Goal: Task Accomplishment & Management: Use online tool/utility

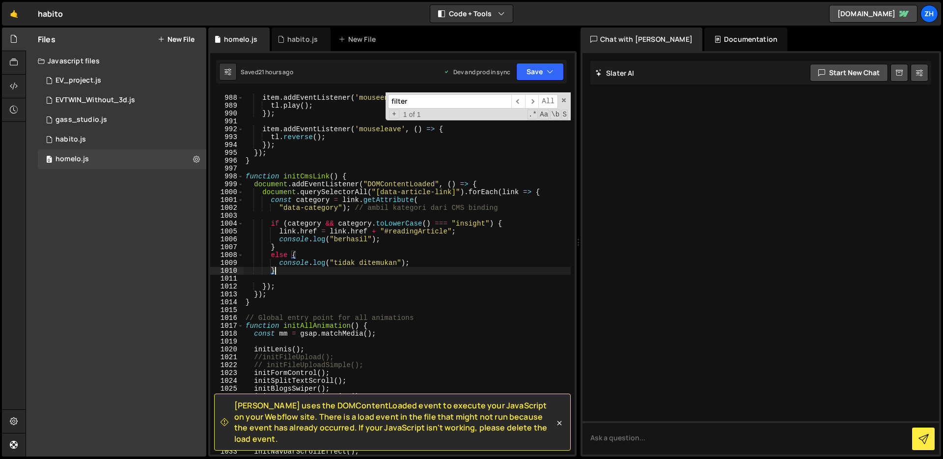
scroll to position [7826, 0]
click at [518, 176] on div "item . addEventListener ( 'mouseenter' , ( ) => { tl . play ( ) ; }) ; item . a…" at bounding box center [407, 275] width 327 height 378
click at [483, 246] on div "item . addEventListener ( 'mouseenter' , ( ) => { tl . play ( ) ; }) ; item . a…" at bounding box center [407, 275] width 327 height 378
type textarea "}"
click at [441, 107] on input "filter" at bounding box center [449, 101] width 123 height 14
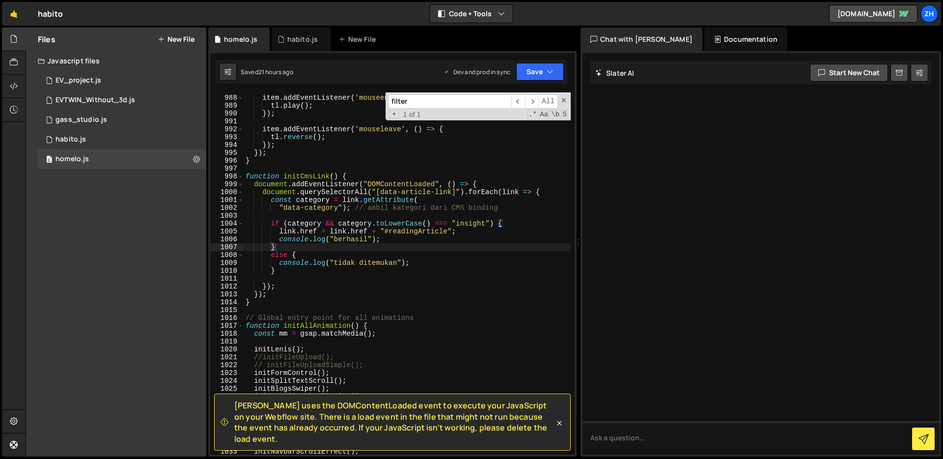
click at [441, 107] on input "filter" at bounding box center [449, 101] width 123 height 14
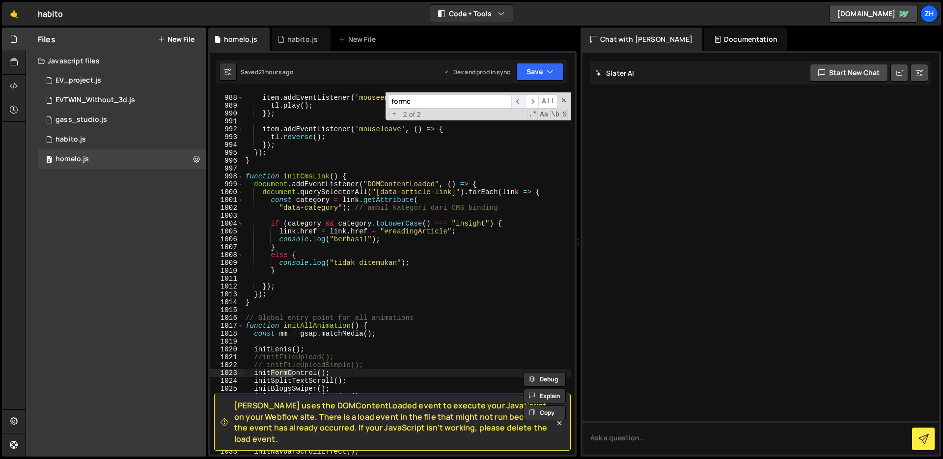
type input "formc"
click at [517, 100] on span "​" at bounding box center [518, 101] width 14 height 14
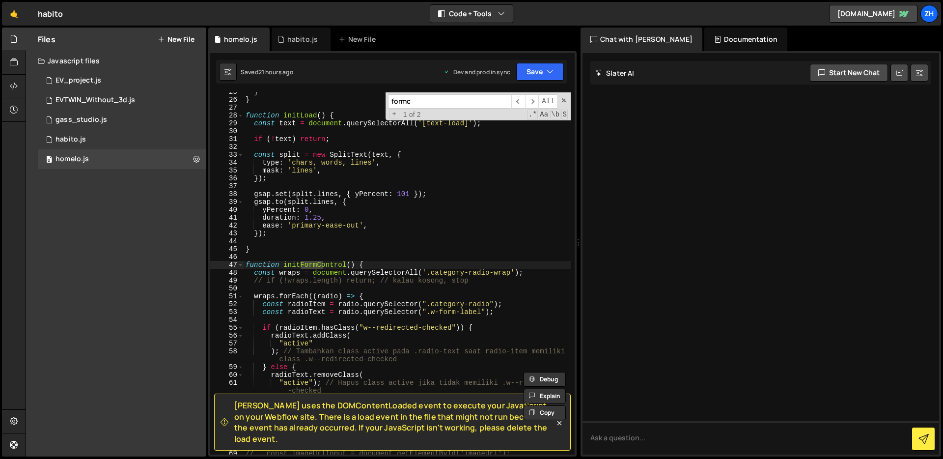
scroll to position [220, 0]
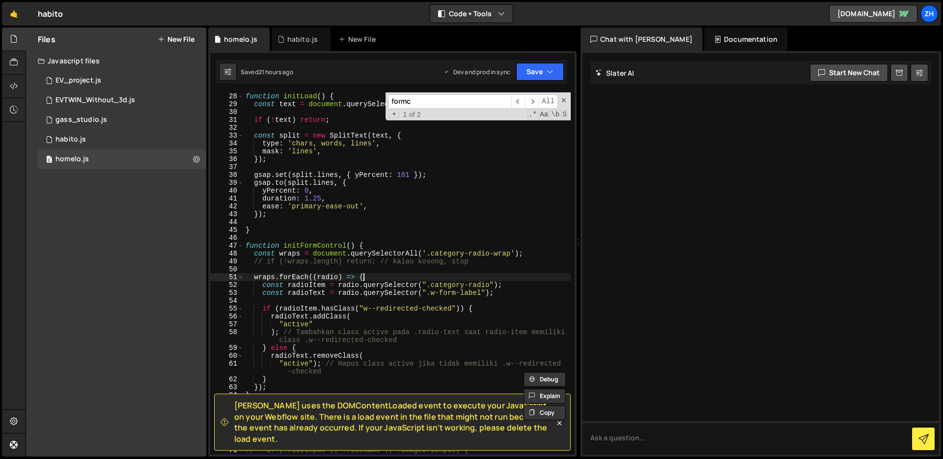
click at [498, 279] on div "function initLoad ( ) { const text = document . querySelectorAll ( '[text-load]…" at bounding box center [407, 281] width 327 height 378
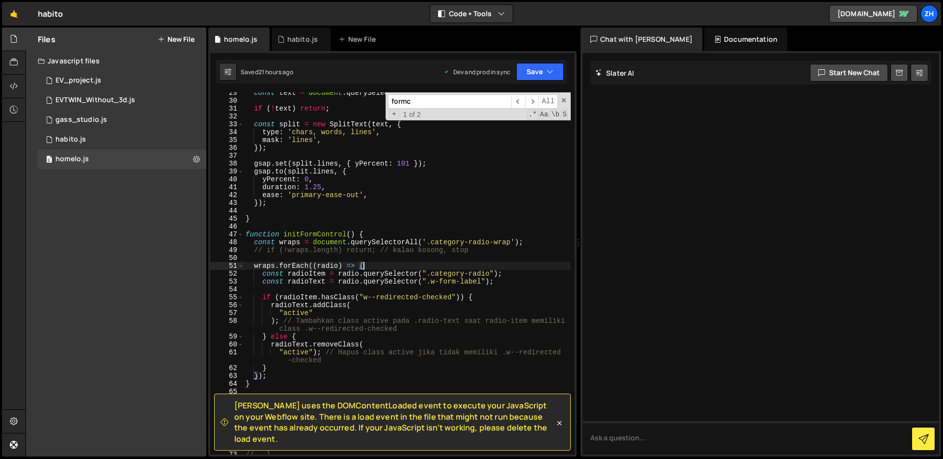
scroll to position [234, 0]
click at [325, 367] on div "const text = document . querySelectorAll ( '[text-load]' ) ; if ( ! text ) retu…" at bounding box center [407, 275] width 327 height 378
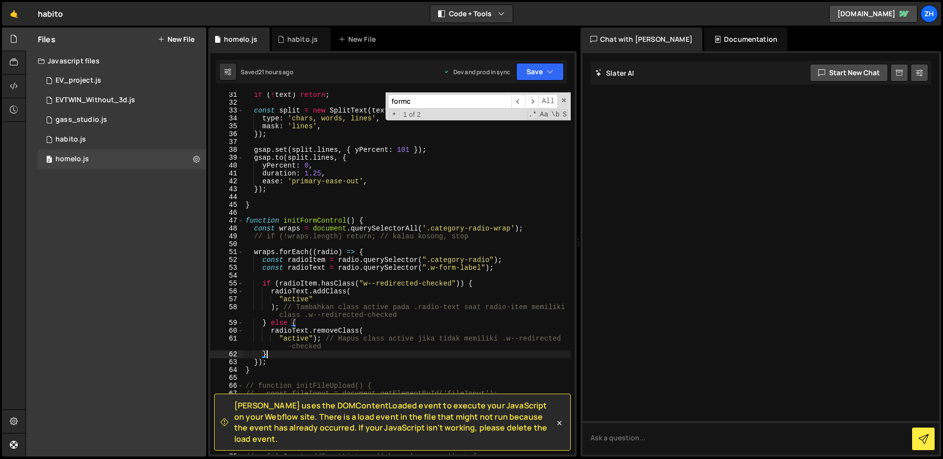
scroll to position [245, 0]
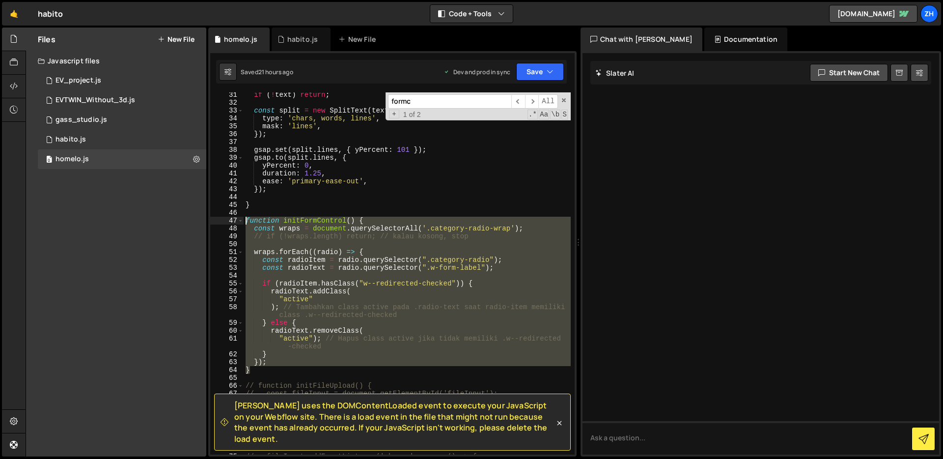
drag, startPoint x: 271, startPoint y: 372, endPoint x: 233, endPoint y: 218, distance: 158.2
click at [233, 218] on div "} 31 32 33 34 35 36 37 38 39 40 41 42 43 44 45 46 47 48 49 50 51 52 53 54 55 56…" at bounding box center [392, 273] width 364 height 362
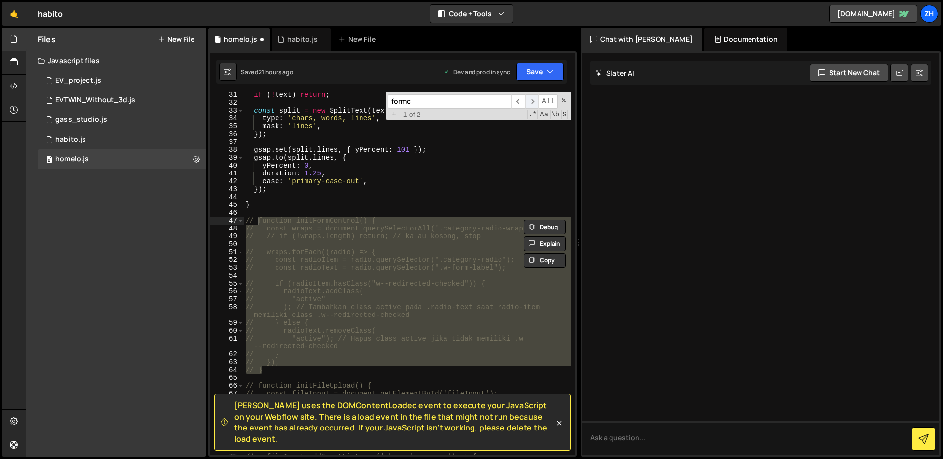
click at [533, 101] on span "​" at bounding box center [532, 101] width 14 height 14
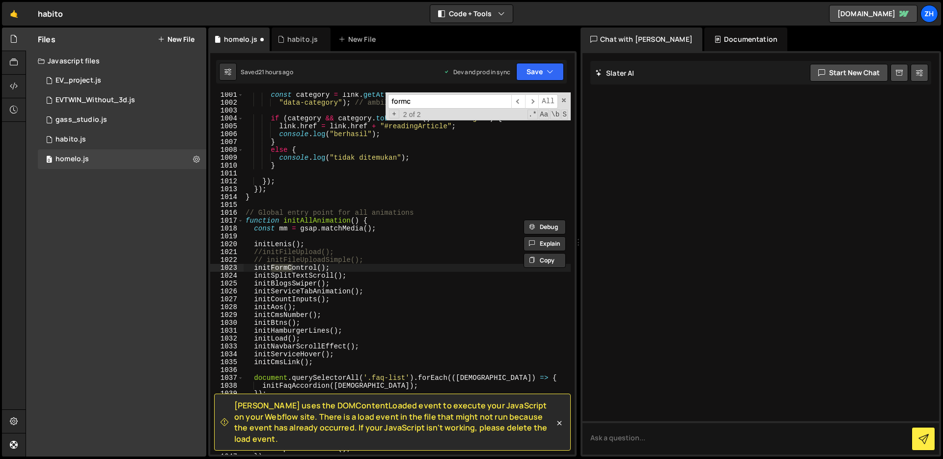
scroll to position [7949, 0]
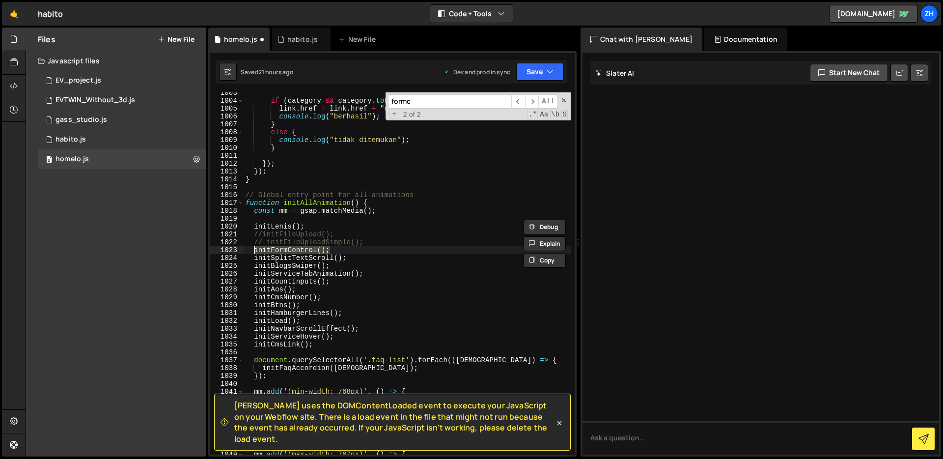
drag, startPoint x: 335, startPoint y: 250, endPoint x: 252, endPoint y: 250, distance: 82.0
click at [252, 250] on div "if ( category && category . toLowerCase ( ) === "insight" ) { link . href = lin…" at bounding box center [407, 278] width 327 height 378
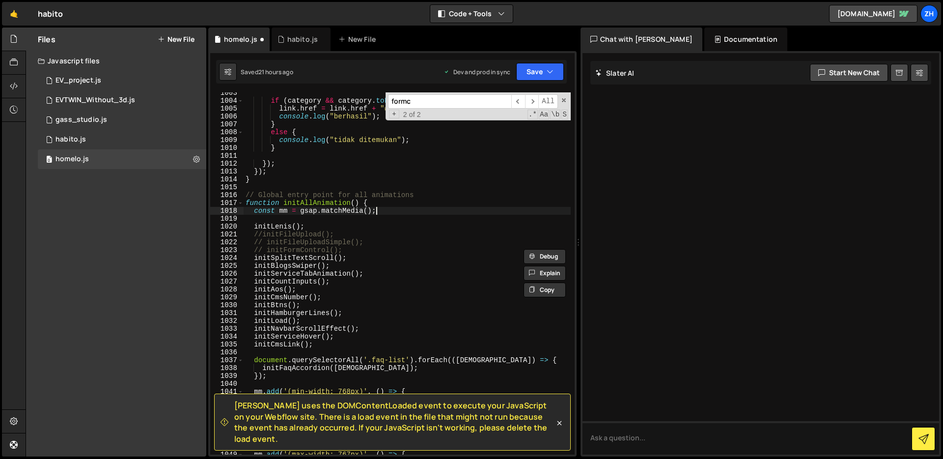
click at [407, 209] on div "if ( category && category . toLowerCase ( ) === "insight" ) { link . href = lin…" at bounding box center [407, 278] width 327 height 378
click at [537, 69] on button "Save" at bounding box center [540, 72] width 48 height 18
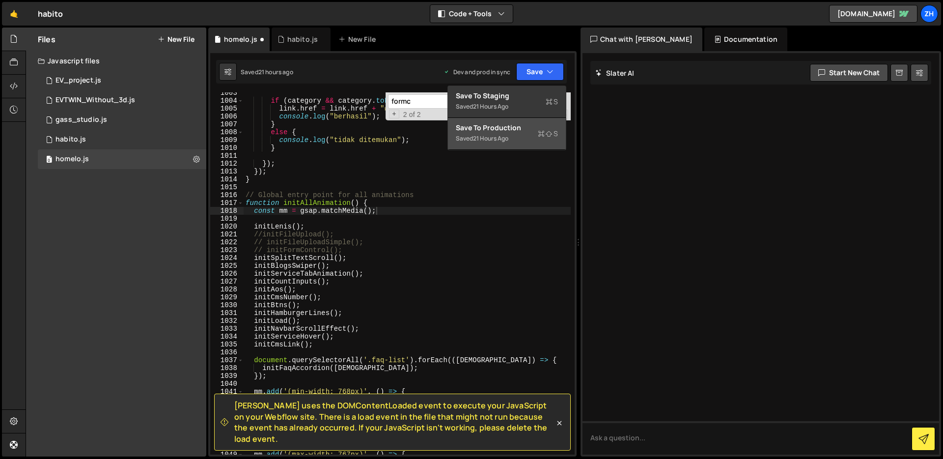
click at [527, 137] on div "Saved 21 hours ago" at bounding box center [507, 139] width 102 height 12
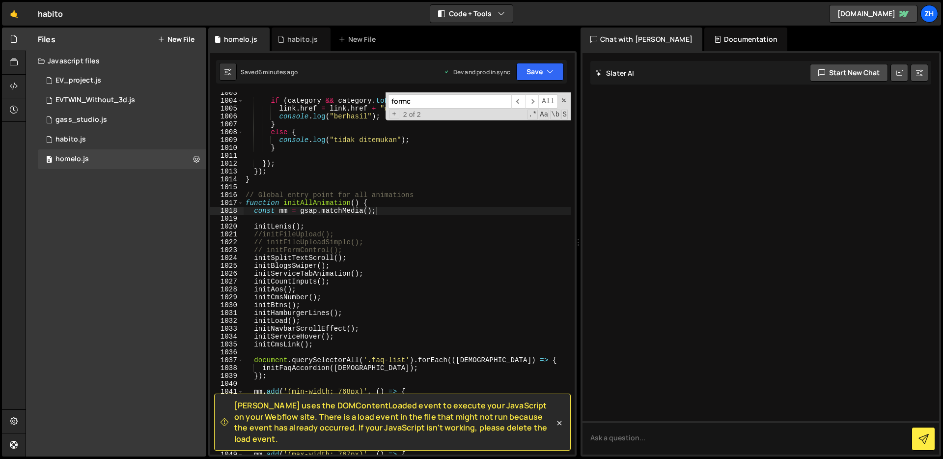
click at [802, 228] on div at bounding box center [761, 253] width 357 height 401
type textarea "initBlogsSwiper();"
click at [441, 263] on div "if ( category && category . toLowerCase ( ) === "insight" ) { link . href = lin…" at bounding box center [407, 278] width 327 height 378
click at [445, 105] on input "formc" at bounding box center [449, 101] width 123 height 14
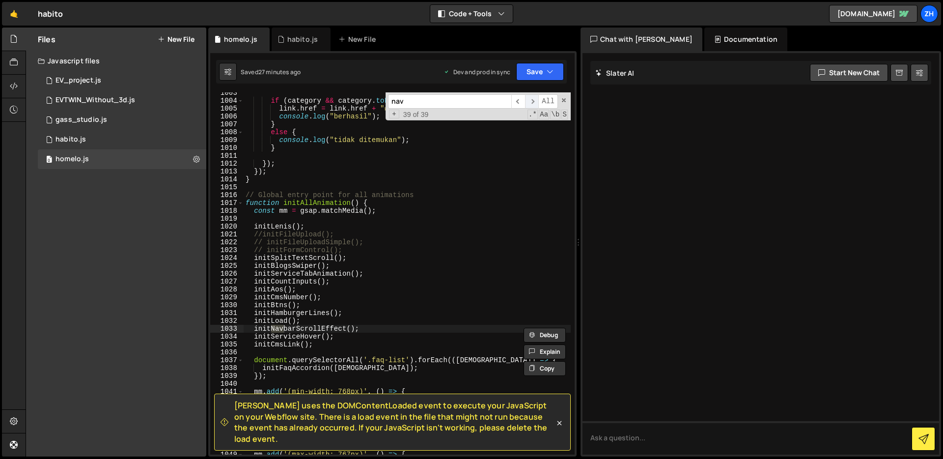
type input "nav"
click at [534, 101] on span "​" at bounding box center [532, 101] width 14 height 14
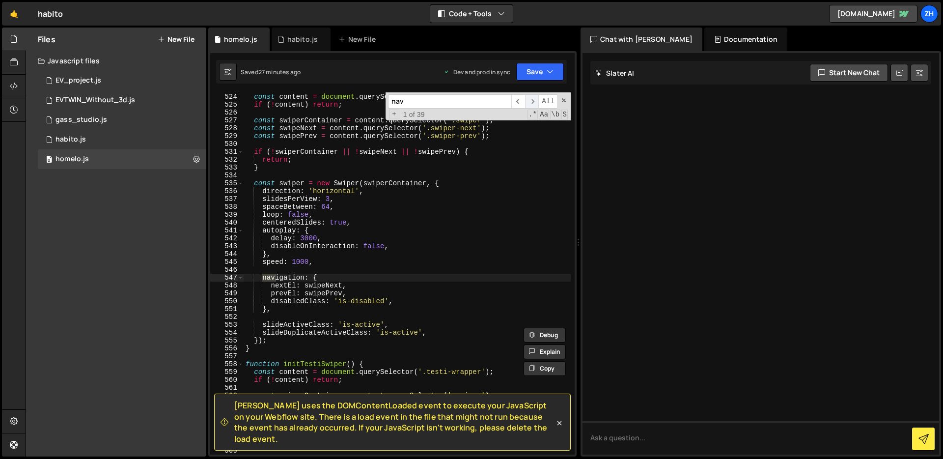
scroll to position [4173, 0]
click at [532, 103] on span "​" at bounding box center [532, 101] width 14 height 14
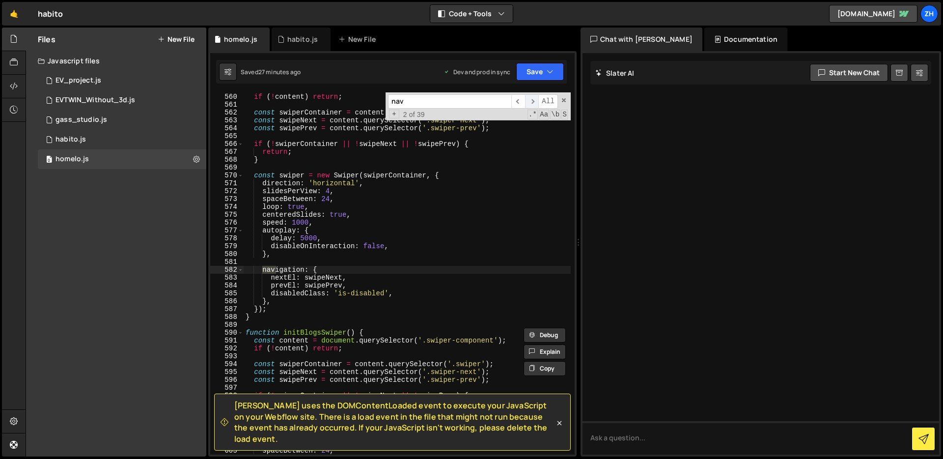
click at [532, 103] on span "​" at bounding box center [532, 101] width 14 height 14
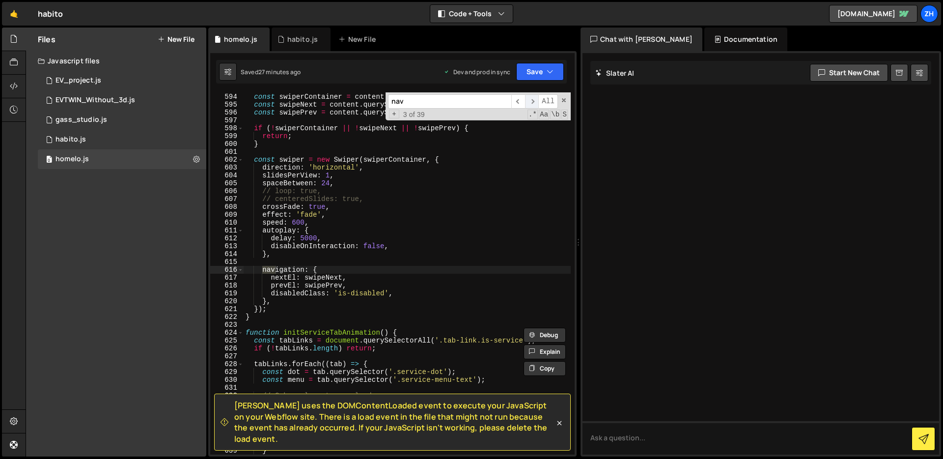
click at [532, 103] on span "​" at bounding box center [532, 101] width 14 height 14
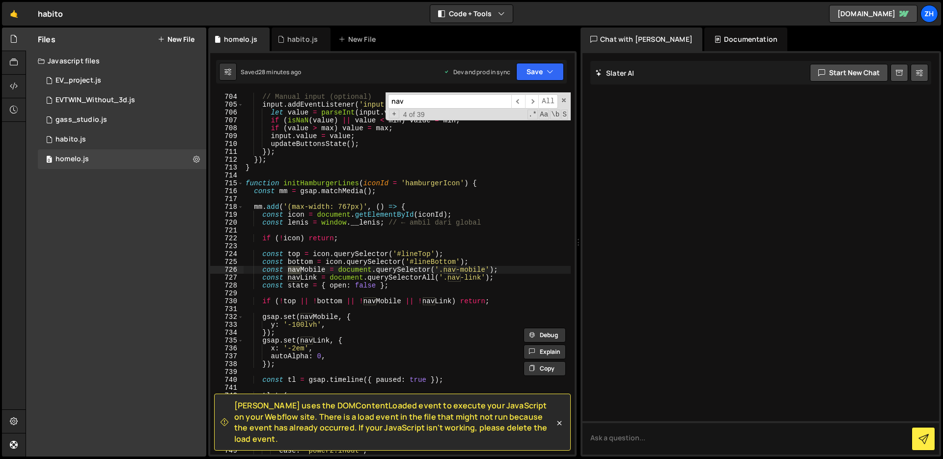
type textarea "mm.add('(max-width: 767px)', () => {"
click at [485, 210] on div "// Manual input (optional) input . addEventListener ( 'input' , ( ) => { let va…" at bounding box center [407, 274] width 327 height 378
click at [442, 108] on input "nav" at bounding box center [449, 101] width 123 height 14
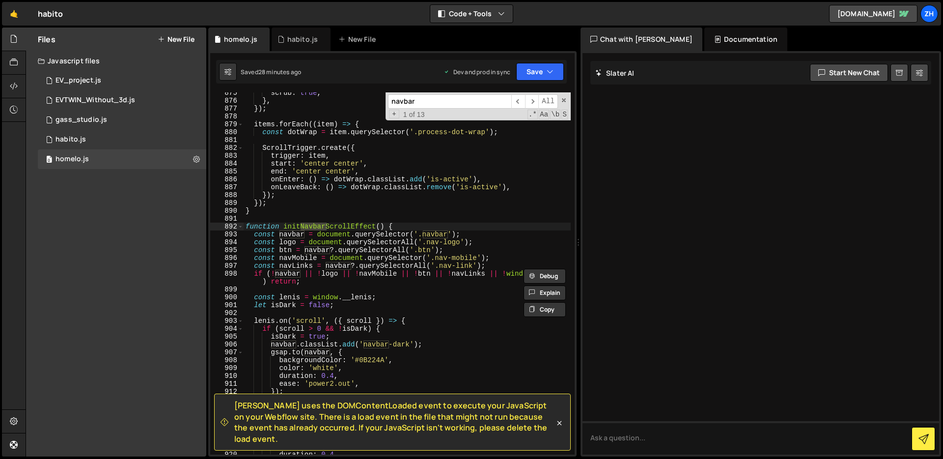
scroll to position [6963, 0]
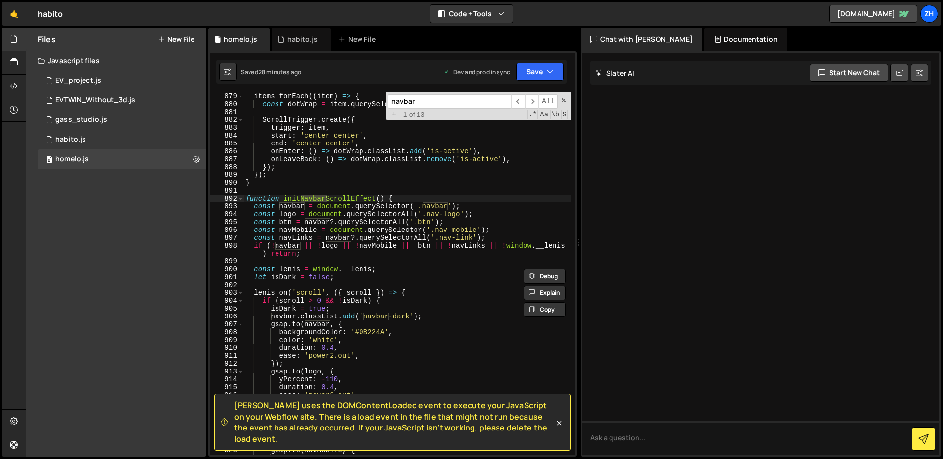
type input "navbar"
type textarea "isDark = true;"
click at [450, 312] on div "items . forEach (( item ) => { const dotWrap = item . querySelector ( '.process…" at bounding box center [407, 273] width 327 height 378
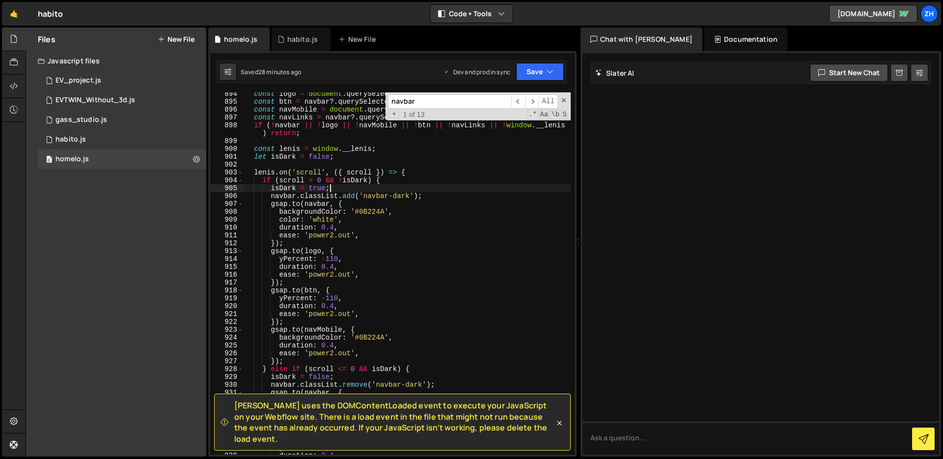
scroll to position [7084, 0]
click at [436, 101] on input "navbar" at bounding box center [449, 101] width 123 height 14
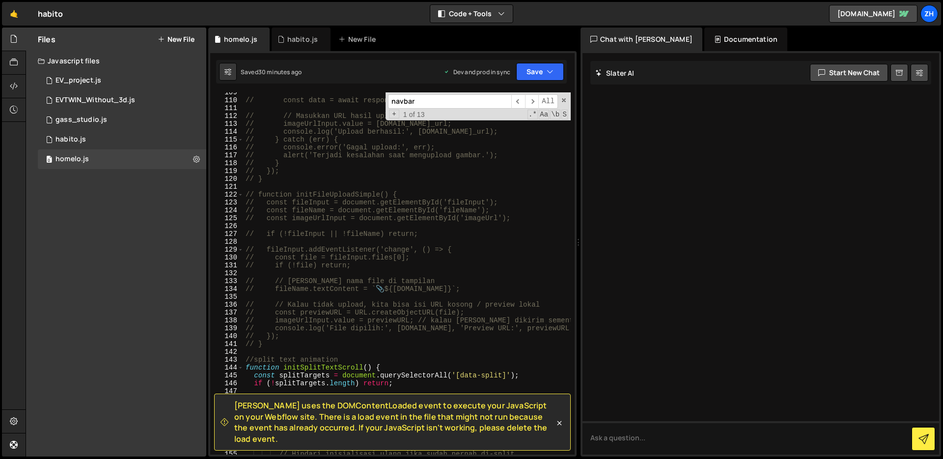
scroll to position [888, 0]
click at [533, 98] on span "​" at bounding box center [532, 101] width 14 height 14
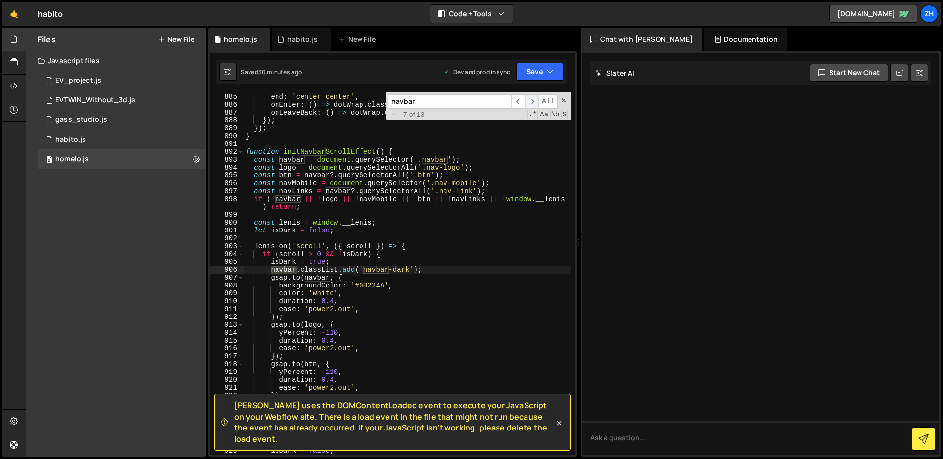
scroll to position [7010, 0]
type input "#"
click at [364, 80] on div "Saved 31 minutes ago Dev and prod in sync Upgrade to Edit Save Save to Staging …" at bounding box center [391, 72] width 351 height 24
